Goal: Transaction & Acquisition: Subscribe to service/newsletter

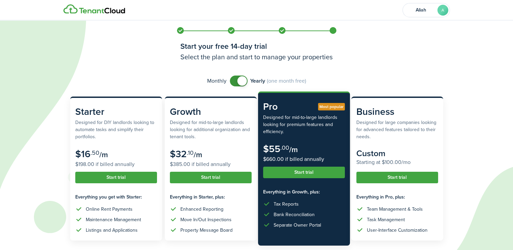
checkbox input "false"
click at [238, 83] on span at bounding box center [241, 80] width 9 height 9
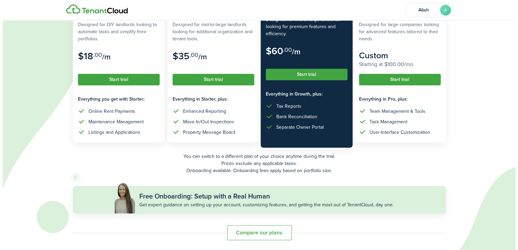
scroll to position [74, 0]
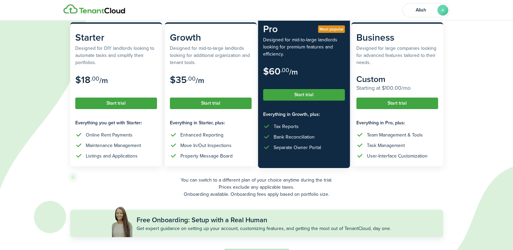
click at [316, 96] on button "Start trial" at bounding box center [304, 95] width 82 height 12
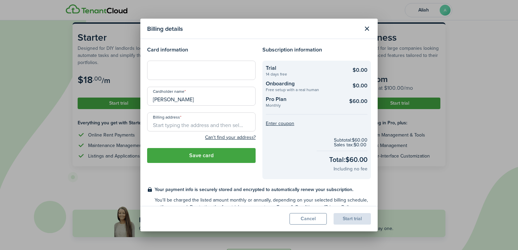
click at [176, 126] on input "Billing address" at bounding box center [201, 121] width 108 height 19
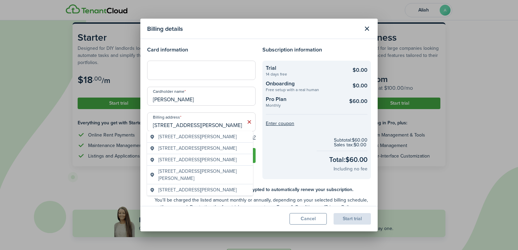
click at [204, 170] on span "[STREET_ADDRESS][PERSON_NAME][PERSON_NAME]" at bounding box center [204, 175] width 92 height 14
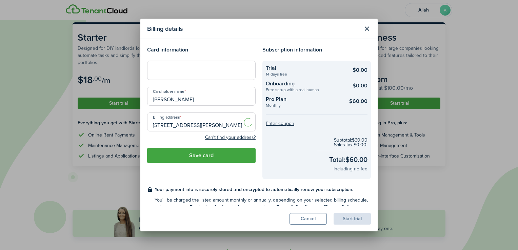
type input "[STREET_ADDRESS][PERSON_NAME][PERSON_NAME]"
click at [202, 150] on button "Save card" at bounding box center [201, 155] width 108 height 15
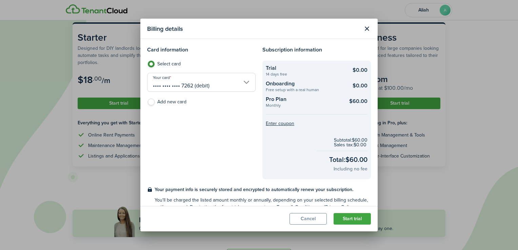
click at [345, 218] on button "Start trial" at bounding box center [351, 219] width 37 height 12
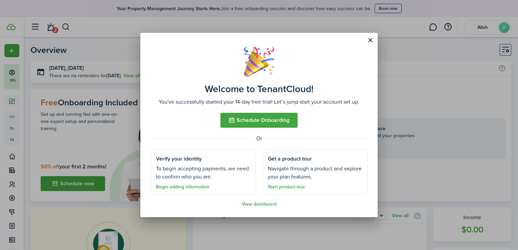
click at [254, 120] on button "Schedule Onboarding" at bounding box center [258, 120] width 77 height 15
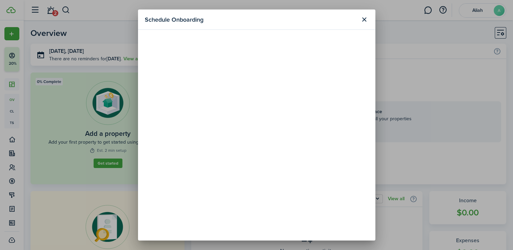
click at [369, 22] on button "Close modal" at bounding box center [364, 20] width 12 height 12
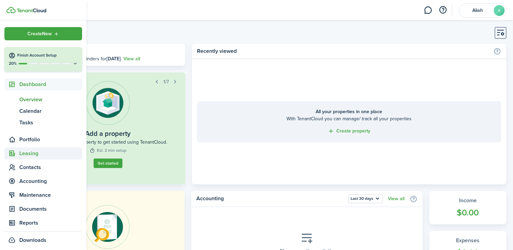
click at [47, 153] on span "Leasing" at bounding box center [50, 153] width 63 height 8
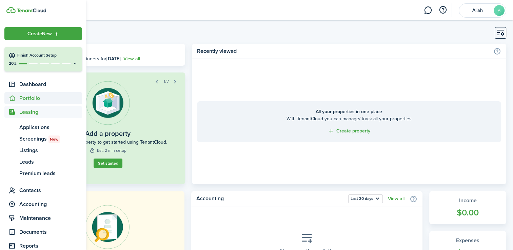
click at [32, 95] on span "Portfolio" at bounding box center [50, 98] width 63 height 8
